Goal: Task Accomplishment & Management: Use online tool/utility

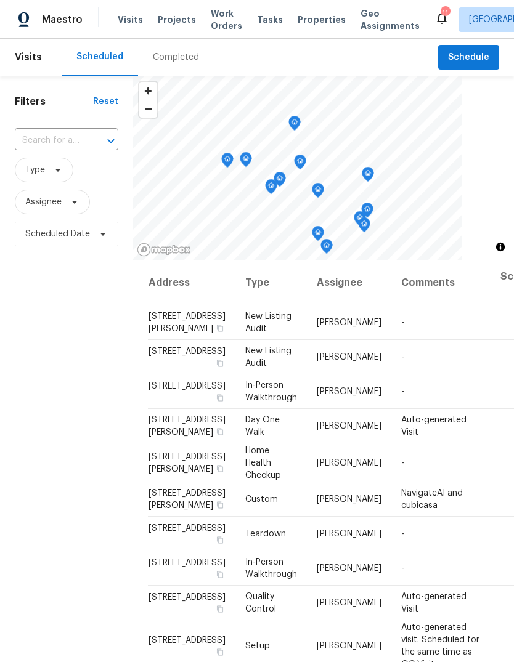
click at [174, 56] on div "Completed" at bounding box center [176, 57] width 46 height 12
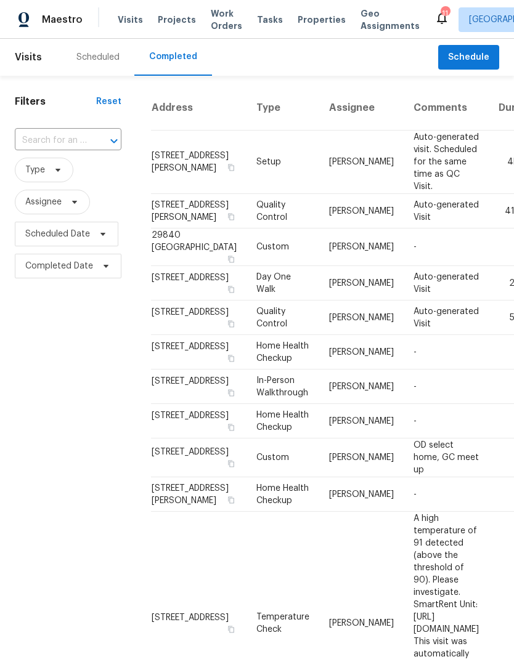
click at [98, 62] on div "Scheduled" at bounding box center [97, 57] width 43 height 12
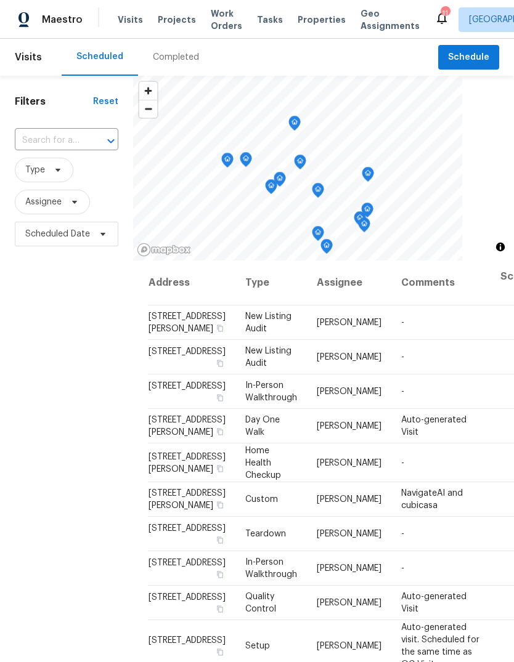
scroll to position [-1, 0]
click at [305, 23] on span "Properties" at bounding box center [322, 20] width 48 height 12
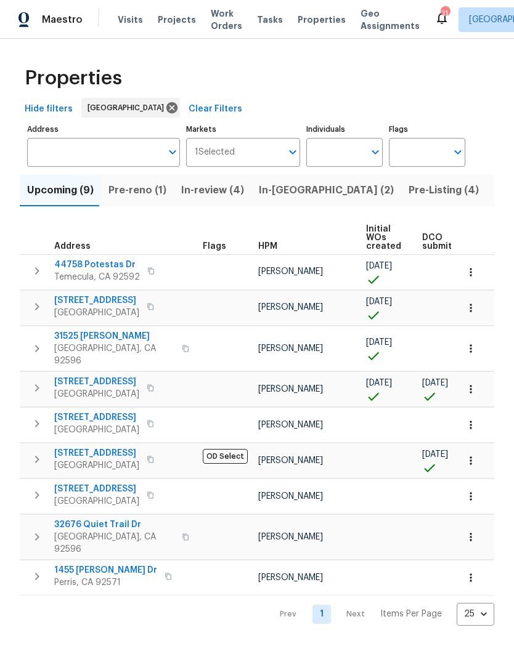
click at [346, 153] on input "Individuals" at bounding box center [335, 152] width 58 height 29
type input "[PERSON_NAME]"
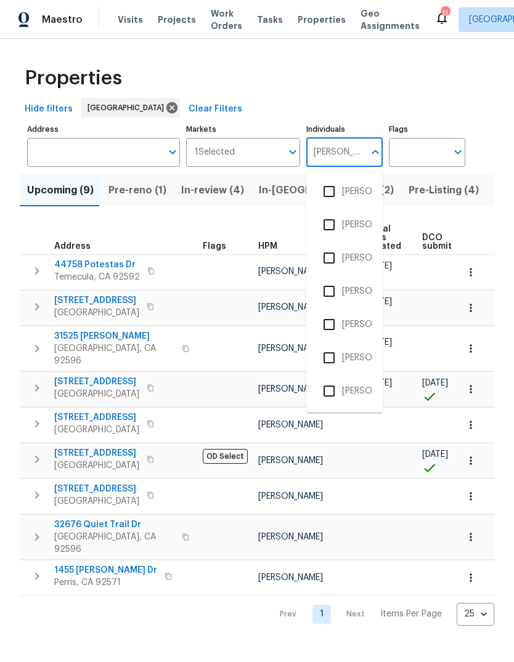
click at [353, 251] on li "[PERSON_NAME]" at bounding box center [344, 258] width 57 height 26
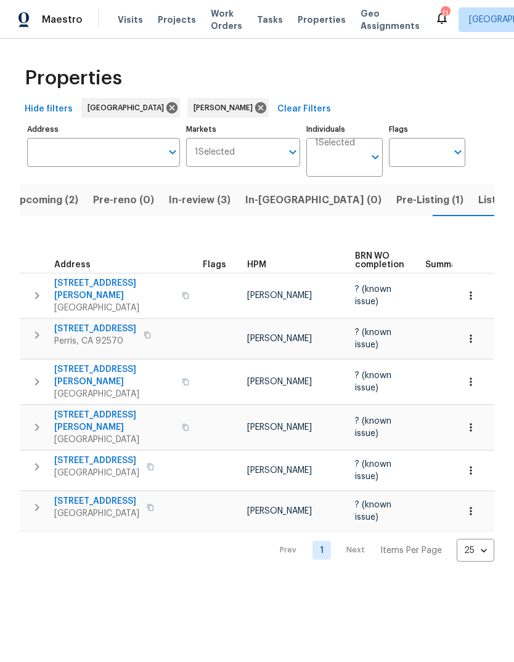
click at [264, 22] on span "Tasks" at bounding box center [270, 19] width 26 height 9
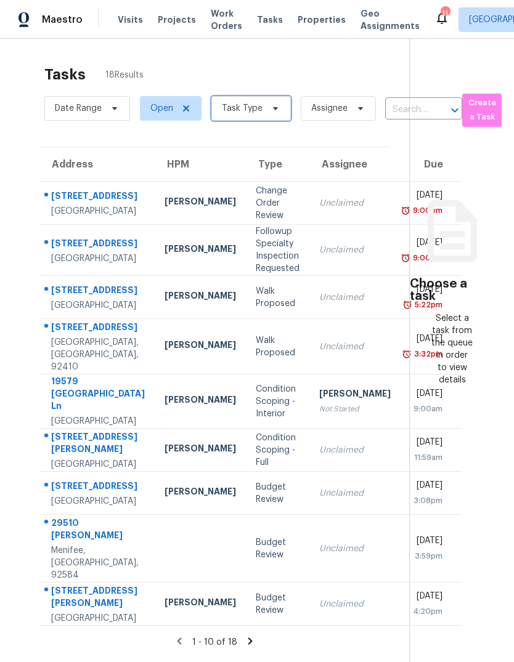
click at [264, 115] on span "Task Type" at bounding box center [250, 108] width 79 height 25
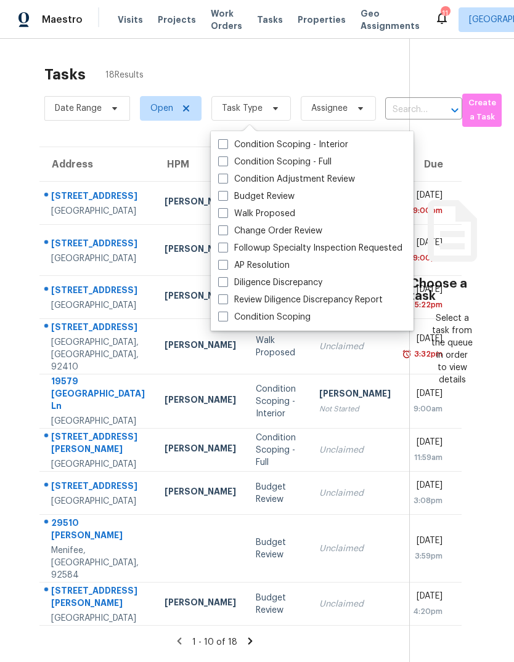
click at [277, 198] on label "Budget Review" at bounding box center [256, 196] width 76 height 12
click at [226, 198] on input "Budget Review" at bounding box center [222, 194] width 8 height 8
checkbox input "true"
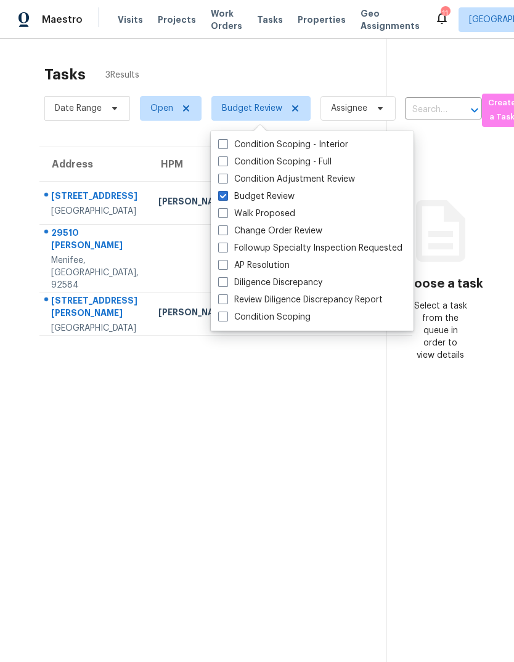
click at [110, 450] on section "Tasks 3 Results Date Range Open Budget Review Assignee ​ Create a Task Address …" at bounding box center [203, 380] width 366 height 643
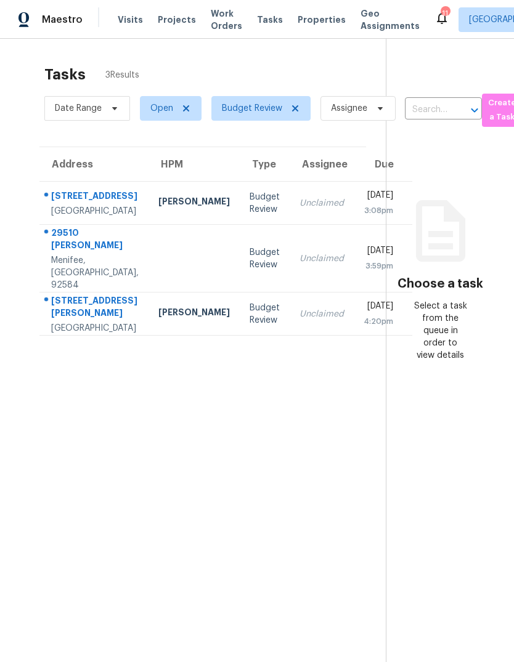
click at [250, 201] on div "Budget Review" at bounding box center [265, 203] width 30 height 25
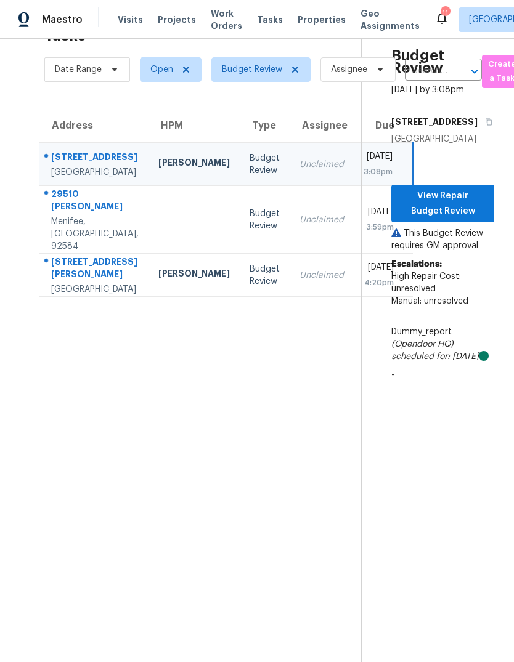
scroll to position [39, 0]
click at [465, 219] on span "View Repair Budget Review" at bounding box center [442, 204] width 83 height 30
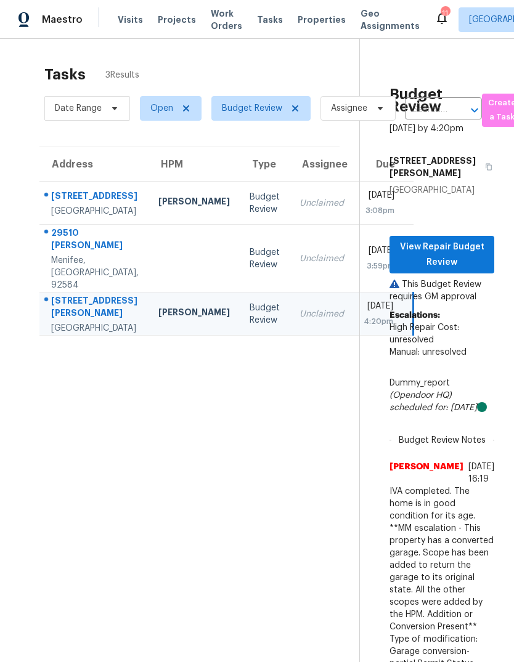
click at [134, 20] on span "Visits" at bounding box center [130, 20] width 25 height 12
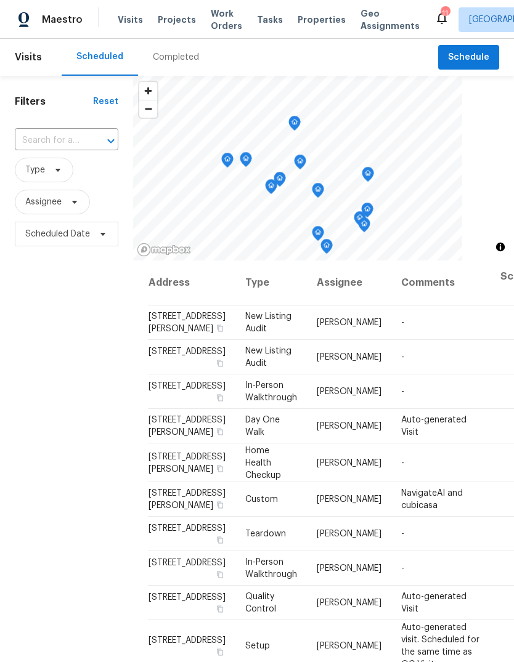
scroll to position [-1, 0]
click at [175, 63] on div "Completed" at bounding box center [176, 57] width 46 height 12
